Goal: Navigation & Orientation: Find specific page/section

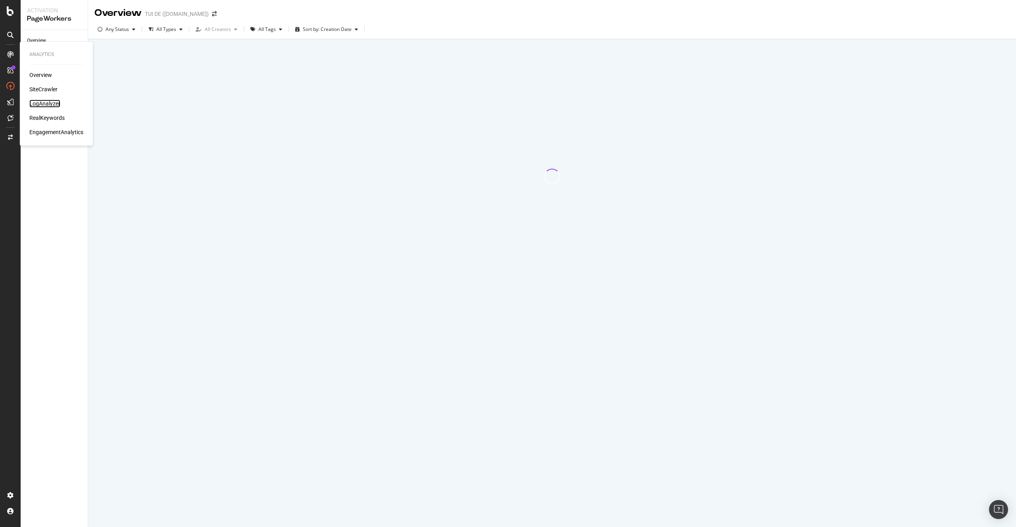
click at [42, 104] on div "LogAnalyzer" at bounding box center [44, 104] width 31 height 8
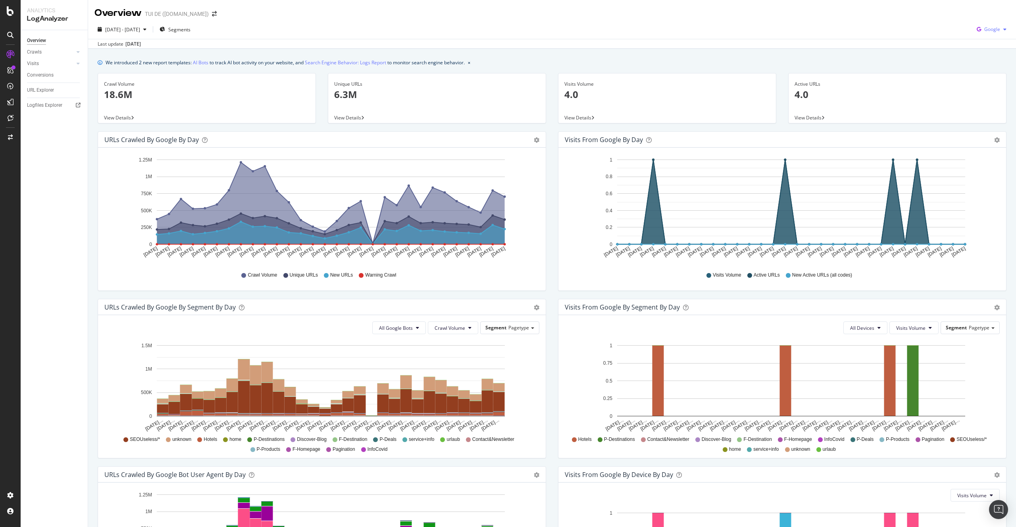
click at [990, 31] on span "Google" at bounding box center [993, 29] width 16 height 7
click at [986, 74] on span "OpenAI" at bounding box center [992, 74] width 29 height 7
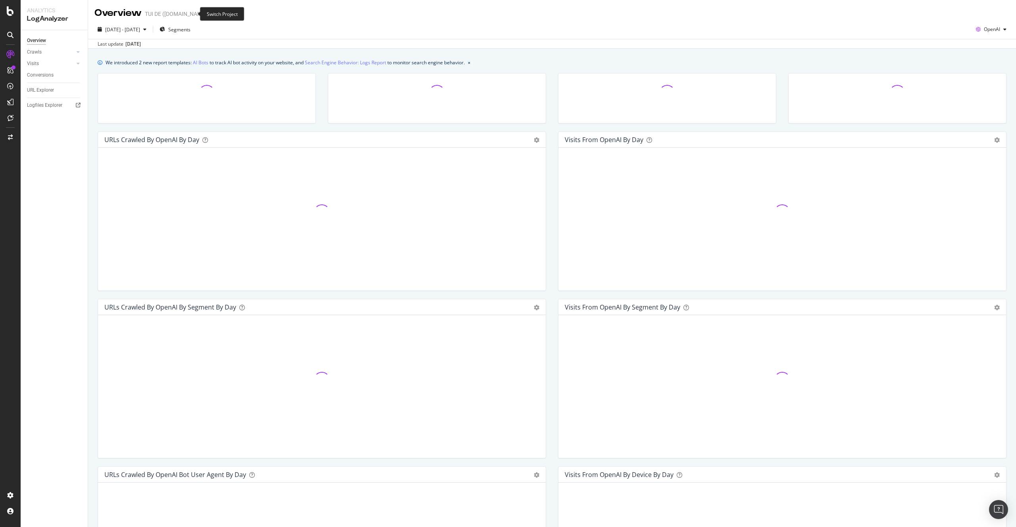
click at [212, 12] on icon "arrow-right-arrow-left" at bounding box center [214, 14] width 5 height 6
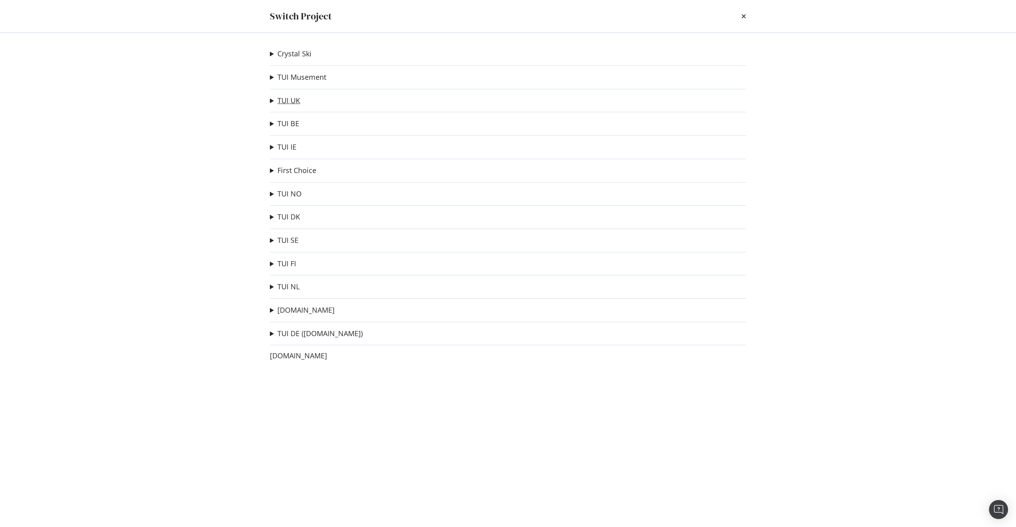
click at [288, 101] on link "TUI UK" at bounding box center [289, 100] width 23 height 8
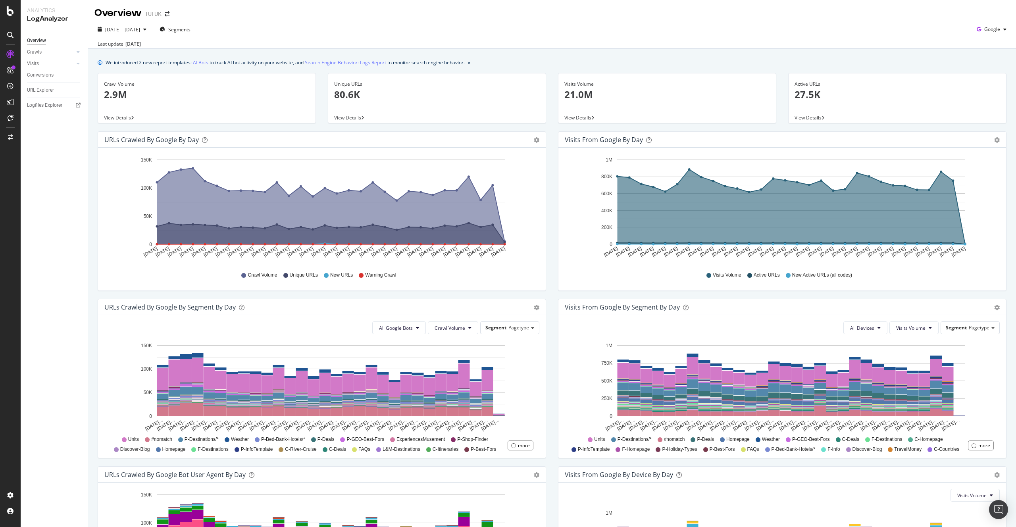
scroll to position [0, 0]
click at [991, 27] on span "Google" at bounding box center [993, 28] width 16 height 7
click at [991, 68] on div "OpenAI" at bounding box center [986, 73] width 55 height 15
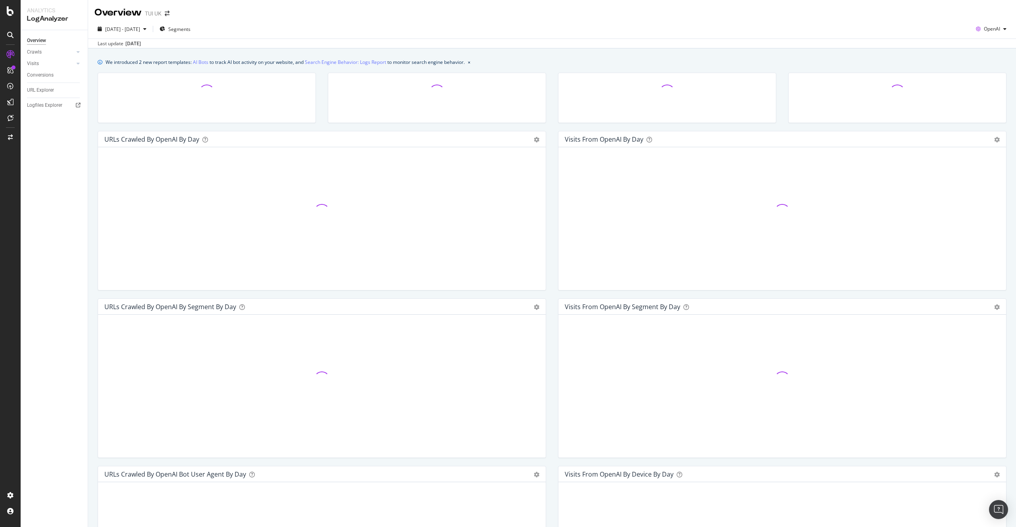
click at [991, 75] on div at bounding box center [898, 92] width 206 height 39
